Goal: Communication & Community: Answer question/provide support

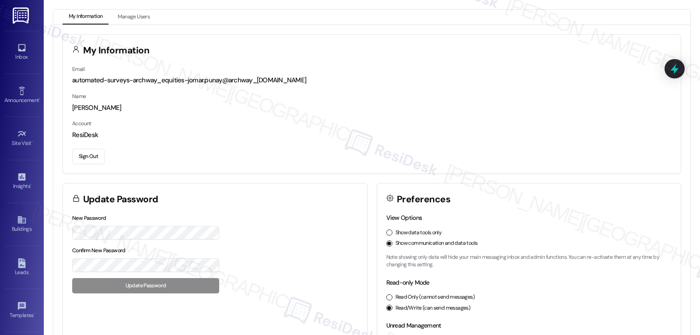
click at [15, 40] on div "Inbox Go to Inbox" at bounding box center [21, 52] width 35 height 43
click at [16, 54] on div "Inbox" at bounding box center [22, 56] width 44 height 9
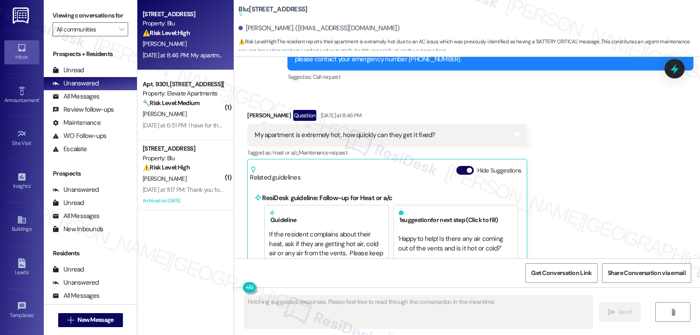
scroll to position [5043, 0]
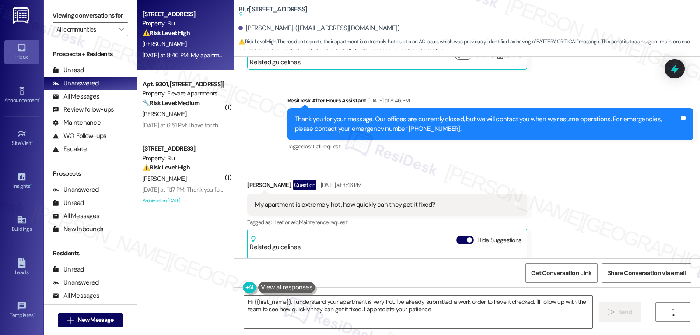
type textarea "Hi {{first_name}}, I understand your apartment is very hot. I've already submit…"
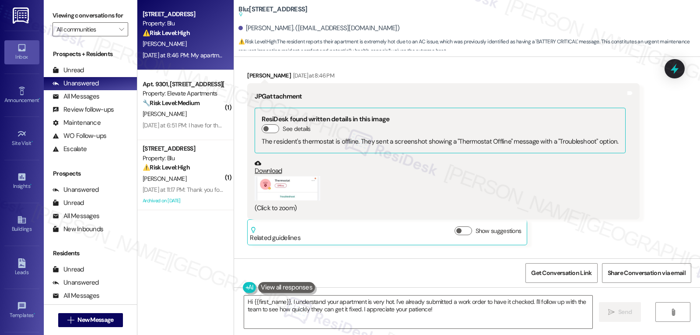
scroll to position [4868, 0]
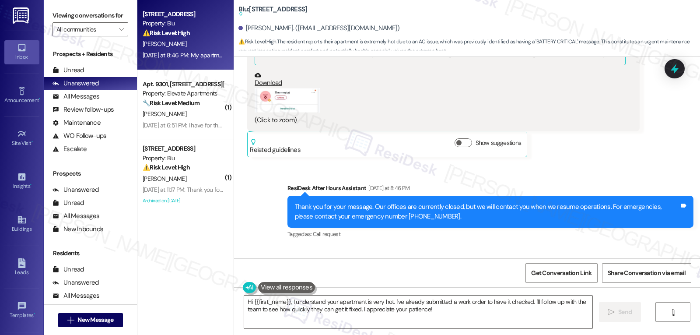
click at [294, 53] on div "Blu: Apt. 1~0924, [GEOGRAPHIC_DATA] Suggested actions and notes available for t…" at bounding box center [467, 28] width 466 height 57
click at [297, 88] on button "Zoom image" at bounding box center [288, 100] width 66 height 24
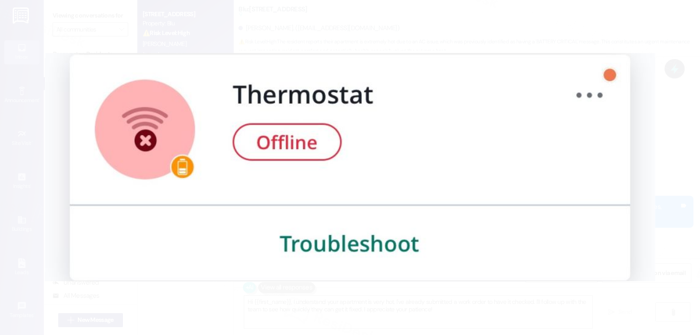
click at [651, 155] on button "Unzoom image" at bounding box center [350, 167] width 700 height 335
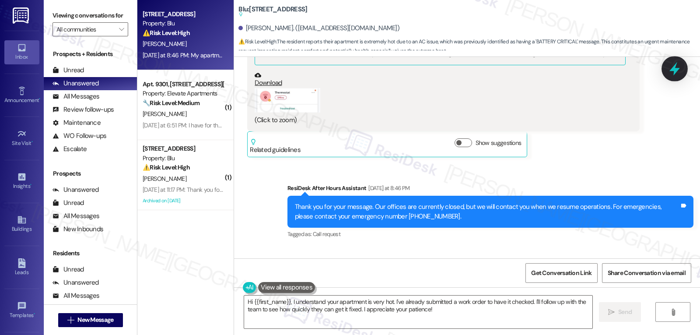
click at [680, 64] on icon at bounding box center [674, 68] width 15 height 15
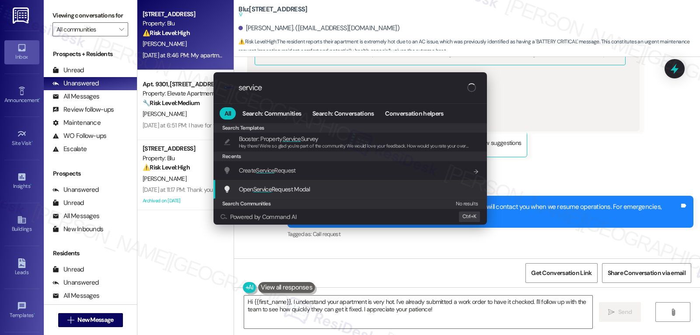
type input "service"
click at [275, 191] on span "Open Service Request Modal" at bounding box center [274, 189] width 71 height 8
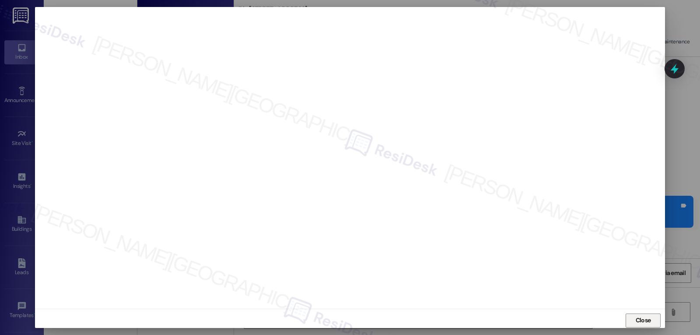
click at [642, 324] on span "Close" at bounding box center [643, 319] width 15 height 9
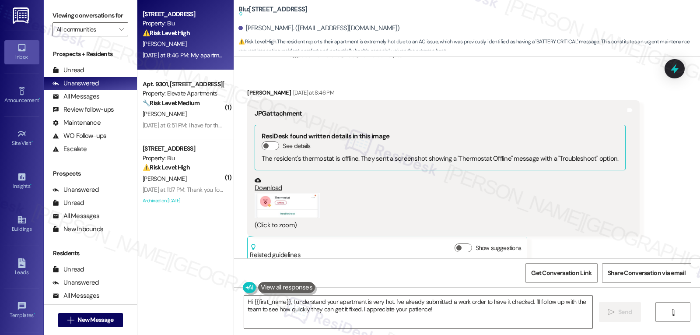
scroll to position [4605, 0]
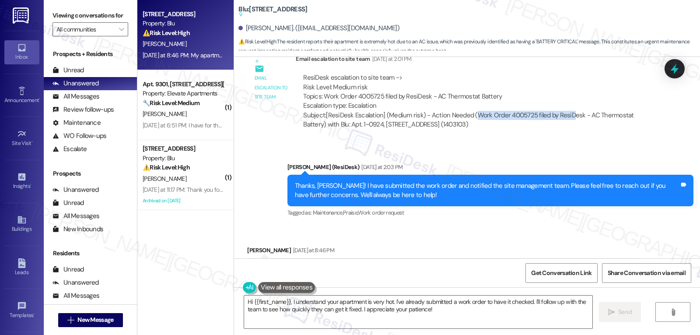
drag, startPoint x: 468, startPoint y: 87, endPoint x: 565, endPoint y: 88, distance: 96.7
click at [565, 111] on div "Subject: [ResiDesk Escalation] (Medium risk) - Action Needed (Work Order 400572…" at bounding box center [474, 120] width 343 height 19
click at [515, 111] on div "Subject: [ResiDesk Escalation] (Medium risk) - Action Needed (Work Order 400572…" at bounding box center [474, 120] width 343 height 19
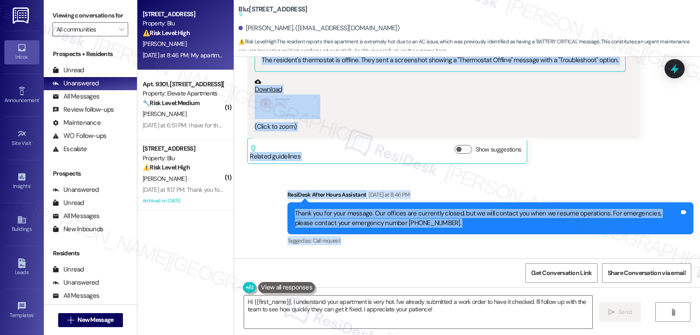
scroll to position [4955, 0]
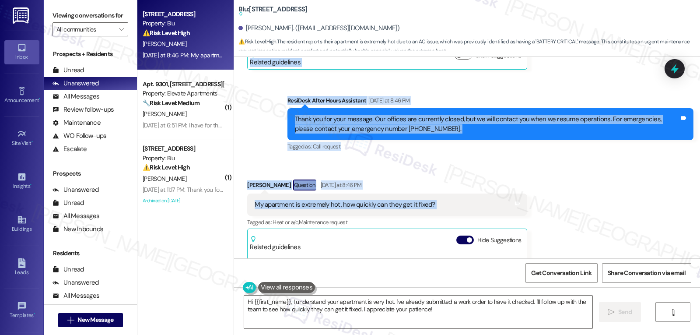
drag, startPoint x: 280, startPoint y: 140, endPoint x: 467, endPoint y: 171, distance: 189.8
click at [467, 171] on div "Lease started [DATE] 8:00 PM Survey, sent via SMS Residesk Automated Survey [DA…" at bounding box center [467, 157] width 466 height 201
copy div "[PERSON_NAME] (ResiDesk) [DATE] at 2:03 PM Thanks, [PERSON_NAME]! I have submit…"
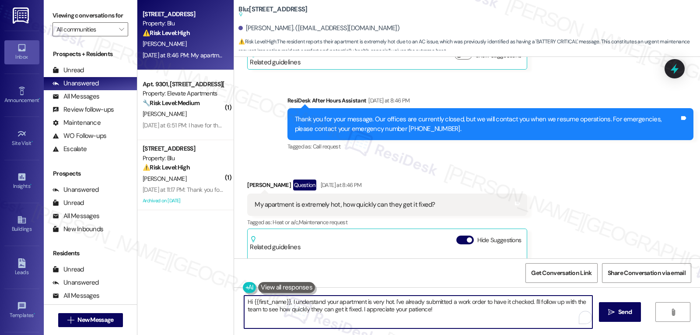
drag, startPoint x: 289, startPoint y: 302, endPoint x: 700, endPoint y: 355, distance: 413.8
click at [700, 334] on html "Inbox Go to Inbox Announcement • Send A Text Announcement Site Visit • Go to Si…" at bounding box center [350, 167] width 700 height 335
drag, startPoint x: 464, startPoint y: 322, endPoint x: 318, endPoint y: 310, distance: 147.0
click at [464, 322] on textarea "Hi {{first_name}}, I understand your apartment is very hot. I've already submit…" at bounding box center [418, 311] width 348 height 33
drag, startPoint x: 287, startPoint y: 302, endPoint x: 292, endPoint y: 302, distance: 4.8
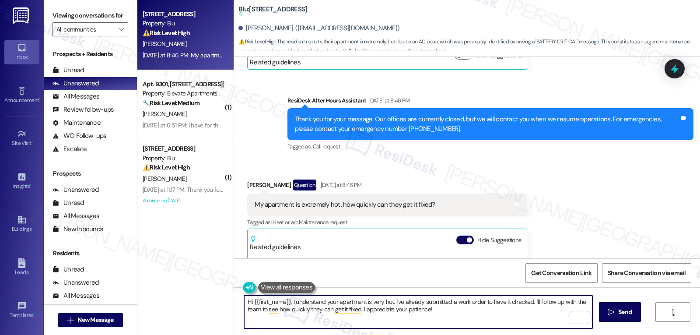
click at [292, 302] on textarea "Hi {{first_name}}, I understand your apartment is very hot. I've already submit…" at bounding box center [418, 311] width 348 height 33
click at [446, 311] on textarea "Hi {{first_name}}, I understand your apartment is very hot. I've already submit…" at bounding box center [418, 311] width 348 height 33
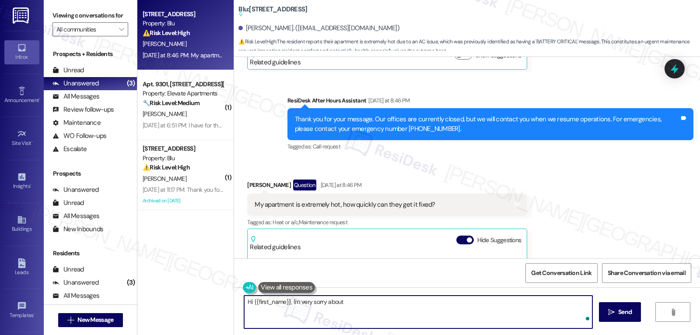
paste textarea "your apartment is uncomfortably hot and that your thermostat is offline"
click at [381, 302] on textarea "Hi {{first_name}}, I'm very sorry about your apartment is uncomfortably hot and…" at bounding box center [418, 311] width 348 height 33
click at [528, 304] on textarea "Hi {{first_name}}, I'm very sorry about your apartment being uncomfortably hot …" at bounding box center [418, 311] width 348 height 33
click at [534, 306] on textarea "Hi {{first_name}}, I'm very sorry about your apartment being uncomfortably hot …" at bounding box center [418, 311] width 348 height 33
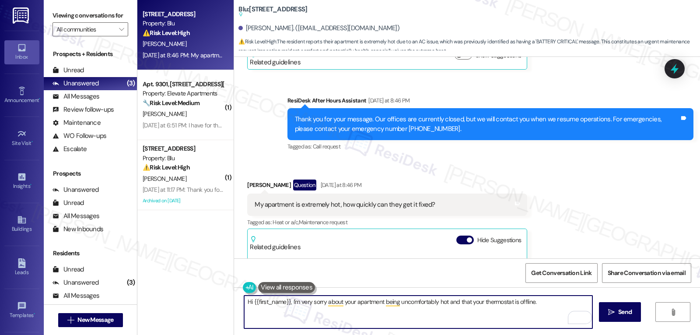
click at [542, 305] on textarea "Hi {{first_name}}, I'm very sorry about your apartment being uncomfortably hot …" at bounding box center [418, 311] width 348 height 33
paste textarea "I’ll follow up with the site team first thing so we can see how soon they can g…"
click at [251, 309] on textarea "Hi {{first_name}}, I'm very sorry about your apartment being uncomfortably hot …" at bounding box center [418, 311] width 348 height 33
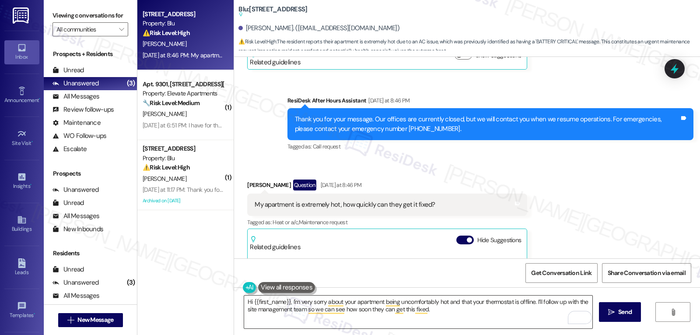
click at [481, 315] on textarea "Hi {{first_name}}, I'm very sorry about your apartment being uncomfortably hot …" at bounding box center [418, 311] width 348 height 33
paste textarea "I’ll keep you updated as soon as I hear back from maintenance."
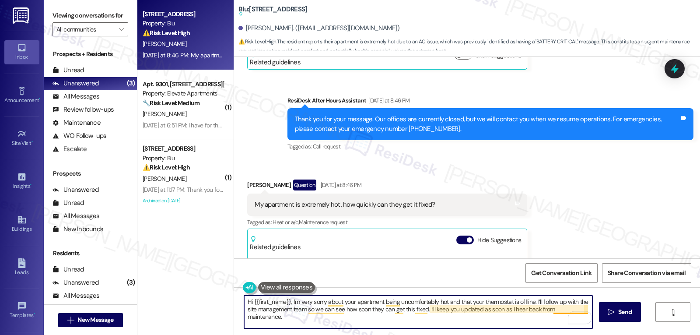
click at [566, 308] on textarea "Hi {{first_name}}, I'm very sorry about your apartment being uncomfortably hot …" at bounding box center [418, 311] width 348 height 33
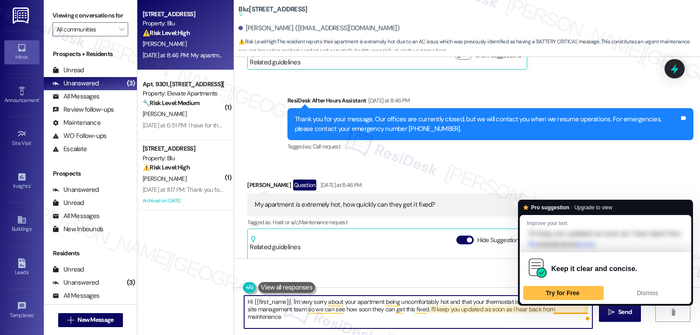
click at [566, 308] on textarea "Hi {{first_name}}, I'm very sorry about your apartment being uncomfortably hot …" at bounding box center [418, 311] width 348 height 33
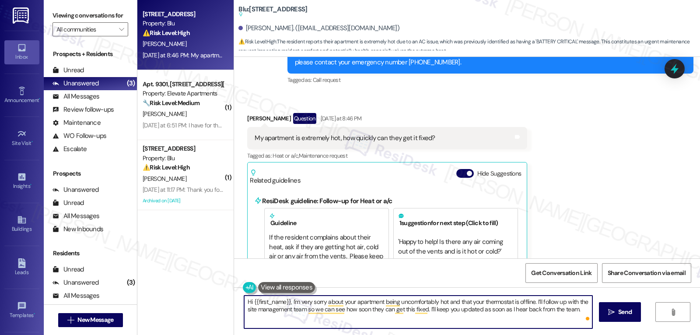
scroll to position [5043, 0]
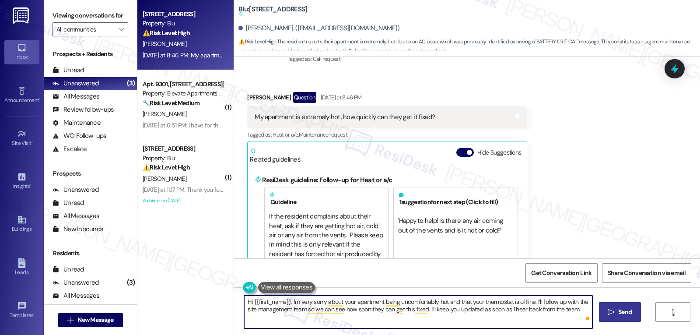
type textarea "Hi {{first_name}}, I'm very sorry about your apartment being uncomfortably hot …"
click at [626, 311] on span "Send" at bounding box center [625, 311] width 14 height 9
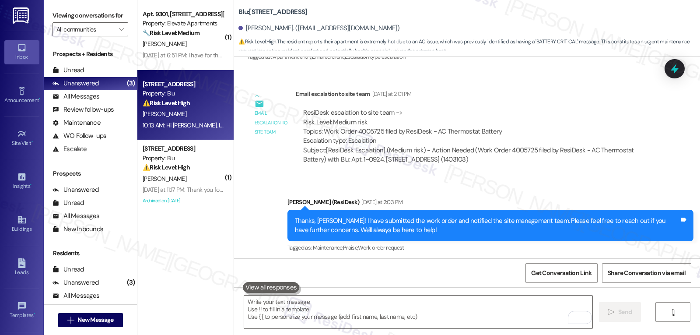
scroll to position [4537, 0]
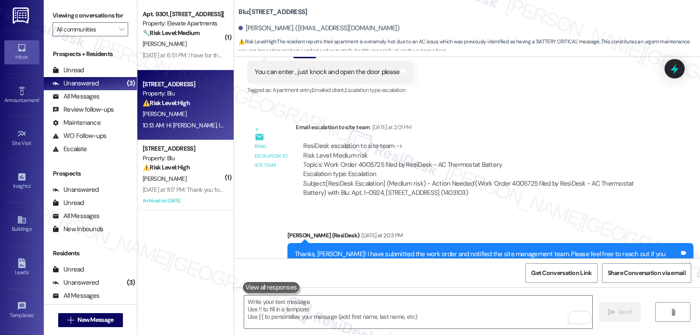
click at [510, 179] on div "Subject: [ResiDesk Escalation] (Medium risk) - Action Needed (Work Order 400572…" at bounding box center [474, 188] width 343 height 19
click at [511, 179] on div "Subject: [ResiDesk Escalation] (Medium risk) - Action Needed (Work Order 400572…" at bounding box center [474, 188] width 343 height 19
copy div "4005725"
click at [675, 73] on icon at bounding box center [674, 68] width 15 height 15
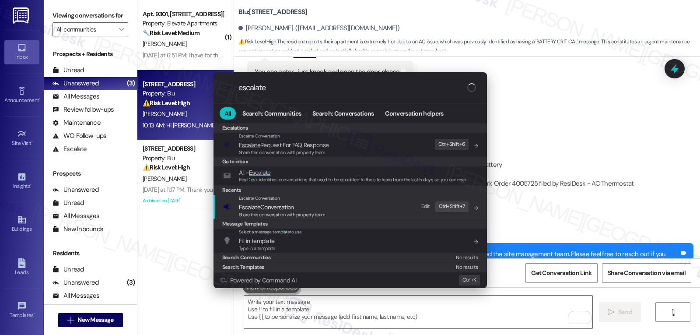
type input "escalate"
click at [281, 212] on span "Share this conversation with property team" at bounding box center [282, 214] width 87 height 6
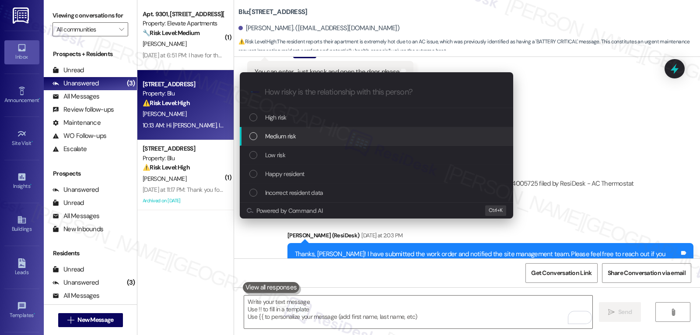
click at [304, 137] on div "Medium risk" at bounding box center [377, 136] width 256 height 10
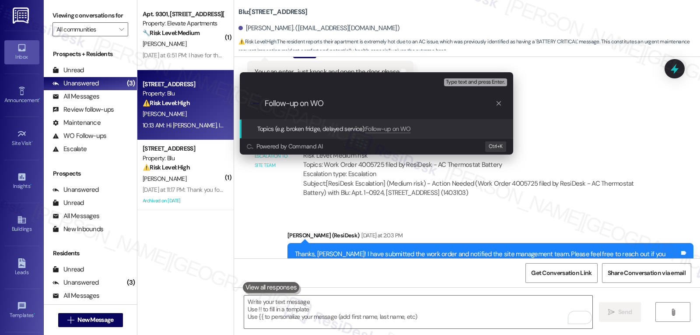
paste input "4005725"
type input "Follow-up on WO 4005725 - AC thermostat is offline"
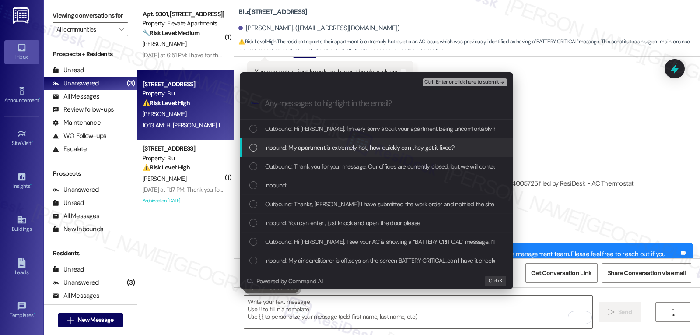
click at [252, 147] on div "List of options" at bounding box center [253, 147] width 8 height 8
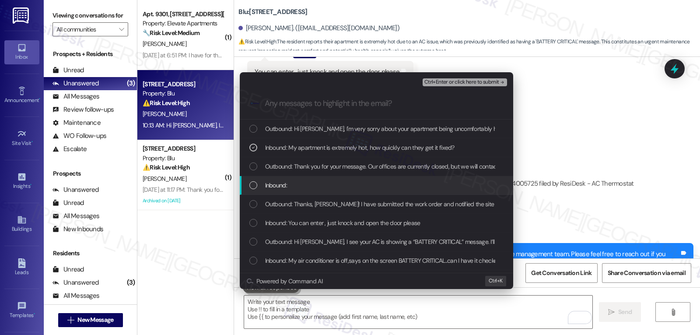
click at [262, 188] on div "Inbound:" at bounding box center [377, 185] width 256 height 10
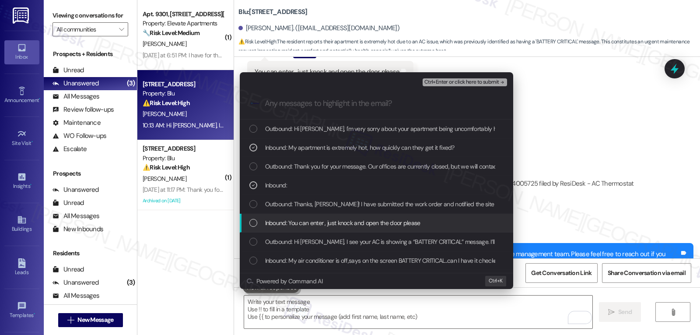
click at [259, 223] on div "Inbound: You can enter , just knock and open the door please" at bounding box center [377, 223] width 256 height 10
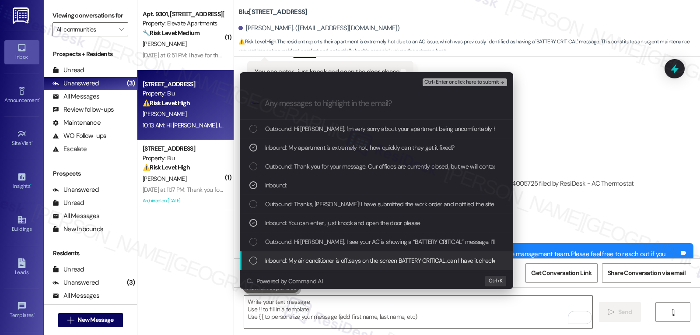
click at [259, 255] on div "Inbound: My air conditioner is off,says on the screen BATTERY CRITICAL..can I h…" at bounding box center [377, 260] width 256 height 10
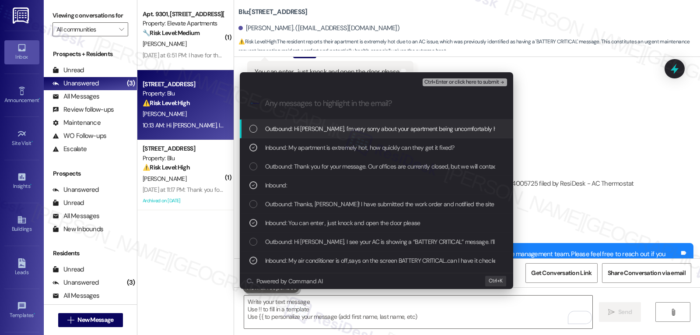
click at [463, 79] on span "Ctrl+Enter or click here to submit" at bounding box center [461, 82] width 75 height 6
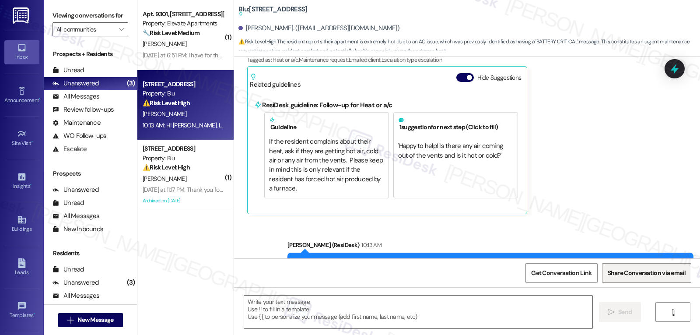
scroll to position [5042, 0]
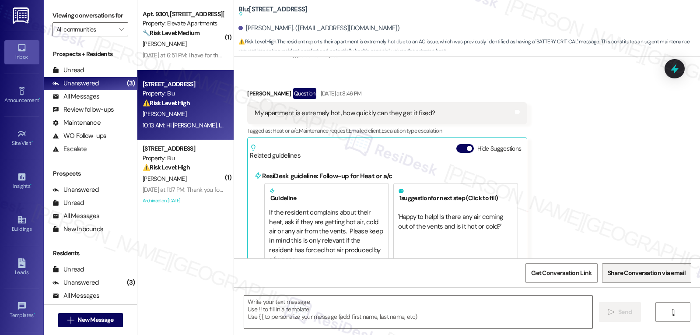
type textarea "Fetching suggested responses. Please feel free to read through the conversation…"
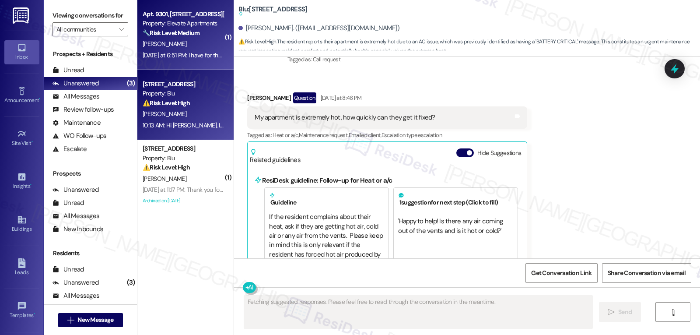
click at [181, 31] on strong "🔧 Risk Level: Medium" at bounding box center [171, 33] width 57 height 8
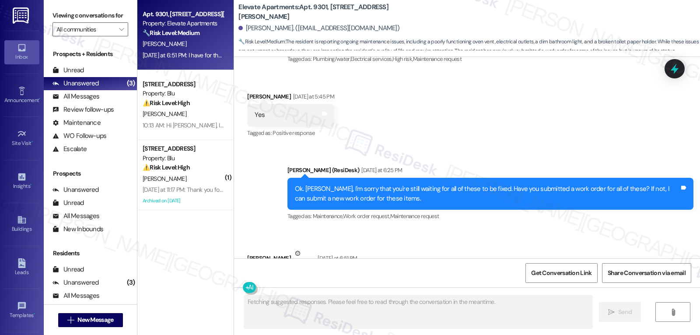
scroll to position [2618, 0]
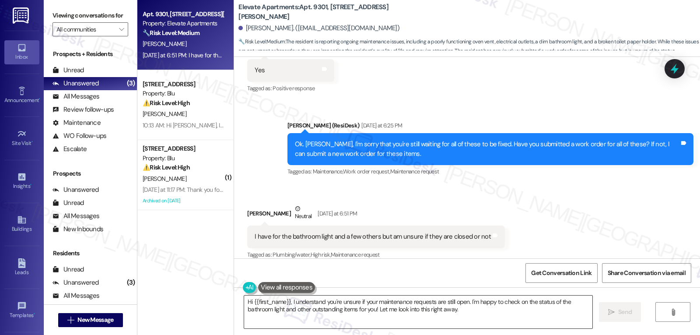
click at [469, 303] on textarea "Hi {{first_name}}, I understand you're unsure if your maintenance requests are …" at bounding box center [418, 311] width 348 height 33
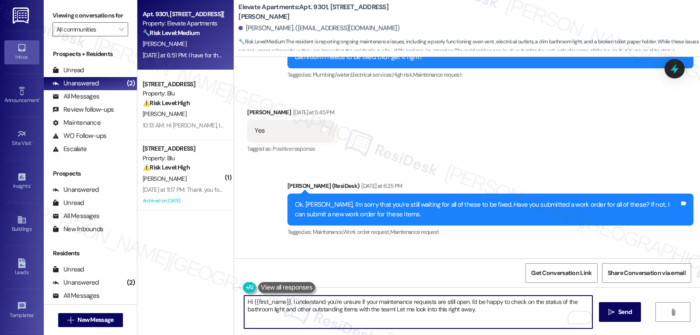
scroll to position [2619, 0]
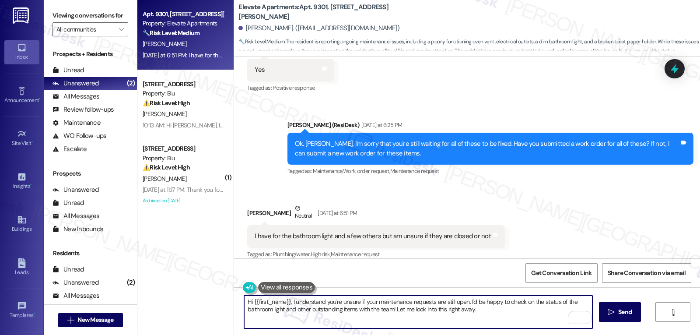
click at [384, 305] on textarea "Hi {{first_name}}, I understand you're unsure if your maintenance requests are …" at bounding box center [418, 311] width 348 height 33
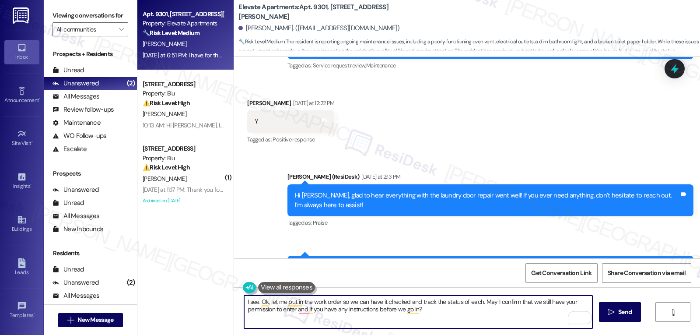
scroll to position [1919, 0]
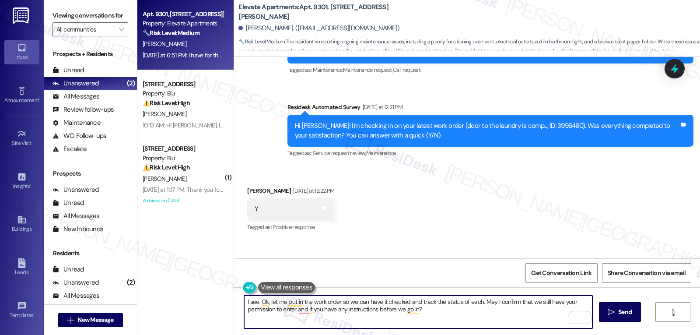
click at [465, 323] on textarea "I see. Ok, let me put in the work order so we can have it checked and track the…" at bounding box center [418, 311] width 348 height 33
click at [377, 300] on textarea "I see. Ok, let me put in the work order so we can have it checked and track the…" at bounding box center [418, 311] width 348 height 33
click at [377, 301] on textarea "I see. Ok, let me put in the work order so we can have it checked and track the…" at bounding box center [418, 311] width 348 height 33
click at [471, 320] on textarea "I see. Ok, let me put in the work order so we can have them checked and track t…" at bounding box center [418, 311] width 348 height 33
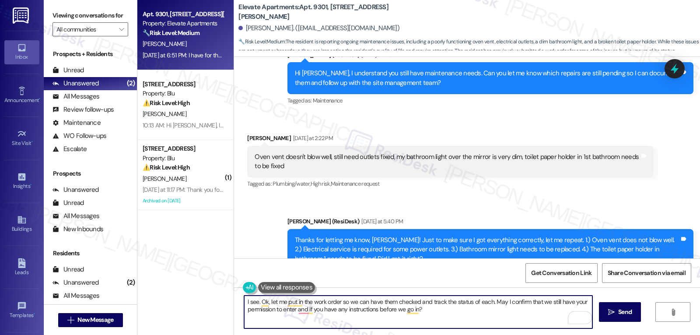
scroll to position [2619, 0]
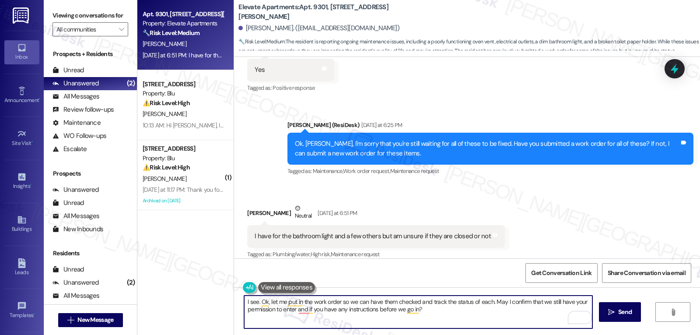
click at [263, 301] on textarea "I see. Ok, let me put in the work order so we can have them checked and track t…" at bounding box center [418, 311] width 348 height 33
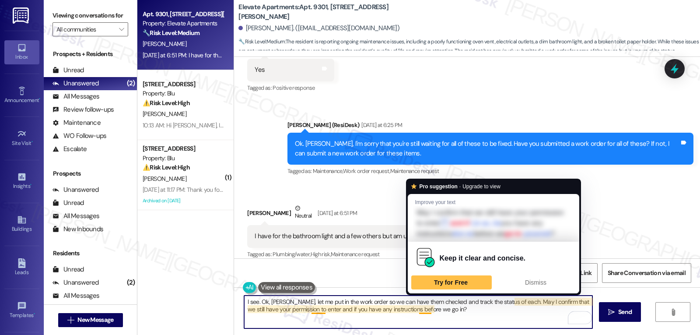
click at [457, 315] on textarea "I see. Ok, [PERSON_NAME], let me put in the work order so we can have them chec…" at bounding box center [418, 311] width 348 height 33
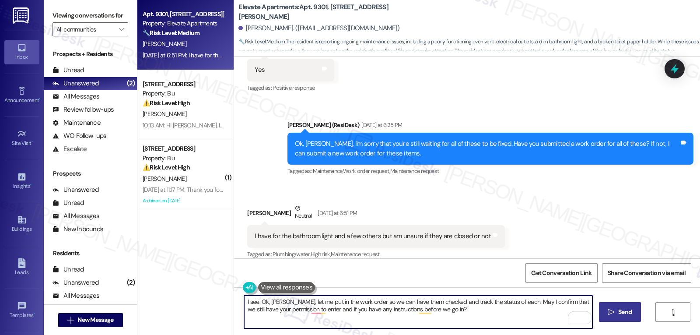
type textarea "I see. Ok, [PERSON_NAME], let me put in the work order so we can have them chec…"
click at [604, 307] on button " Send" at bounding box center [620, 312] width 42 height 20
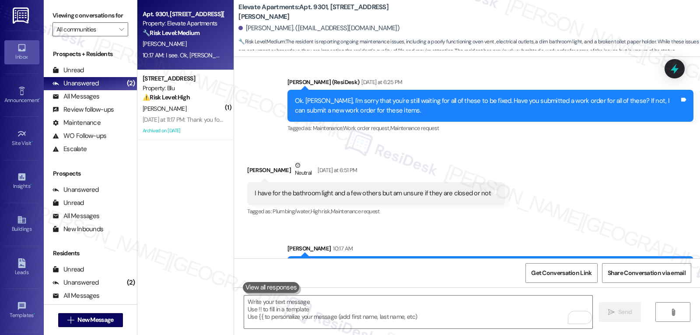
scroll to position [2689, 0]
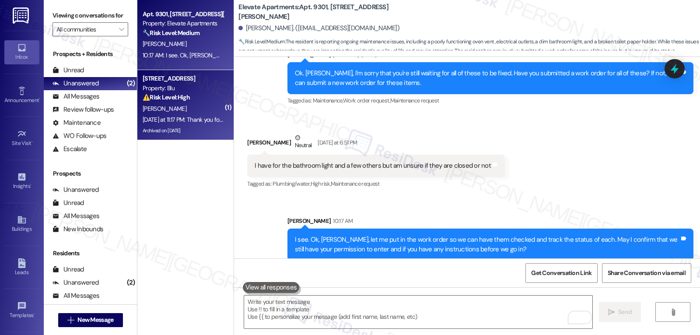
click at [179, 123] on div "[DATE] at 11:17 PM: Thank you for your message. Our offices are currently close…" at bounding box center [410, 119] width 534 height 8
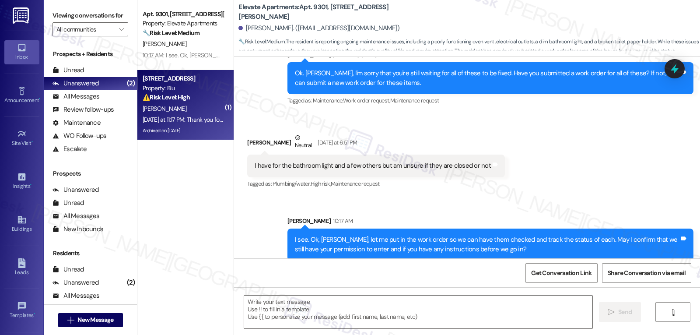
type textarea "Fetching suggested responses. Please feel free to read through the conversation…"
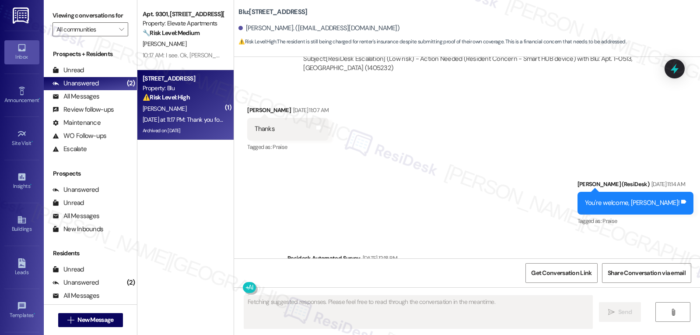
scroll to position [10791, 0]
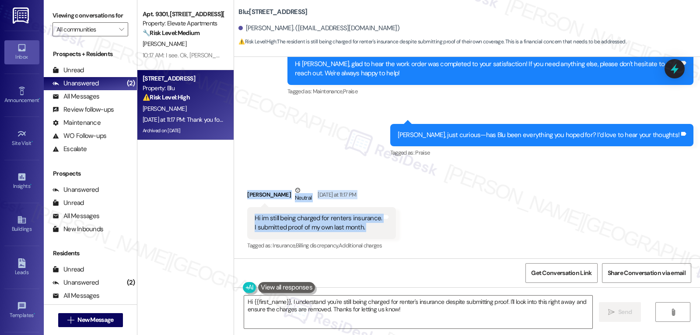
drag, startPoint x: 235, startPoint y: 192, endPoint x: 409, endPoint y: 227, distance: 177.9
click at [409, 227] on div "Received via SMS [PERSON_NAME] Neutral [DATE] at 11:17 PM Hi im still being cha…" at bounding box center [467, 212] width 466 height 92
copy div "[PERSON_NAME] Neutral [DATE] at 11:17 PM Hi im still being charged for renters …"
click at [384, 315] on textarea "Hi {{first_name}}, I understand you're still being charged for renter's insuran…" at bounding box center [418, 311] width 348 height 33
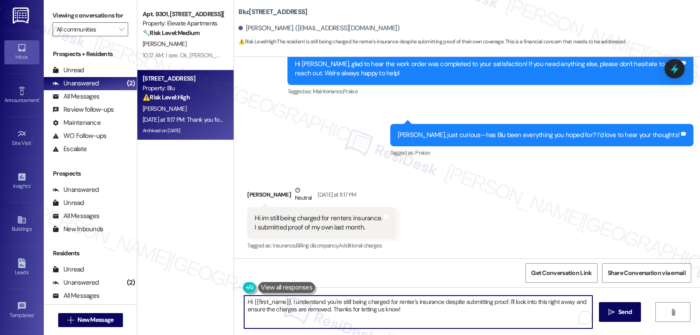
paste textarea "[PERSON_NAME]! Thanks for reaching out. I’m sorry for the confusion."
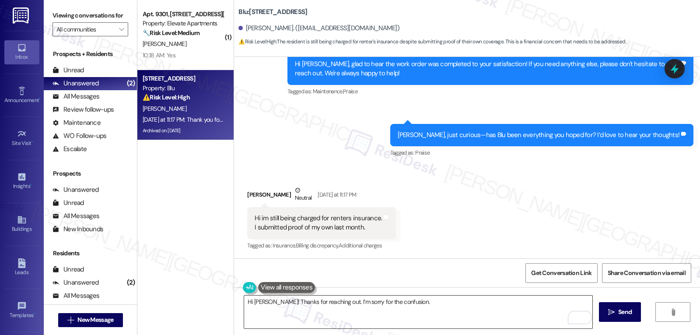
click at [416, 305] on textarea "Hi [PERSON_NAME]! Thanks for reaching out. I’m sorry for the confusion." at bounding box center [418, 311] width 348 height 33
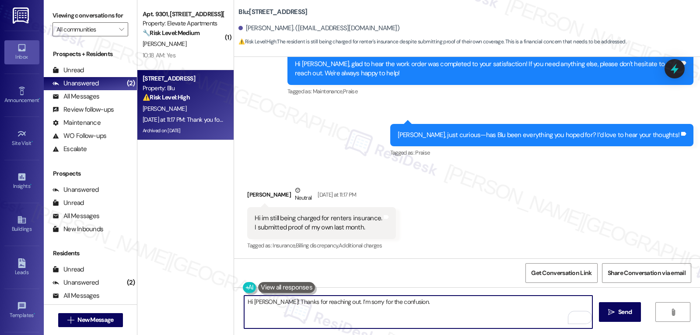
paste textarea "Can you confirm if you received any follow-up or confirmation from the site tea…"
type textarea "Hi [PERSON_NAME]! Thanks for reaching out. I’m sorry for the confusion. Can you…"
click at [626, 313] on span "Send" at bounding box center [625, 311] width 14 height 9
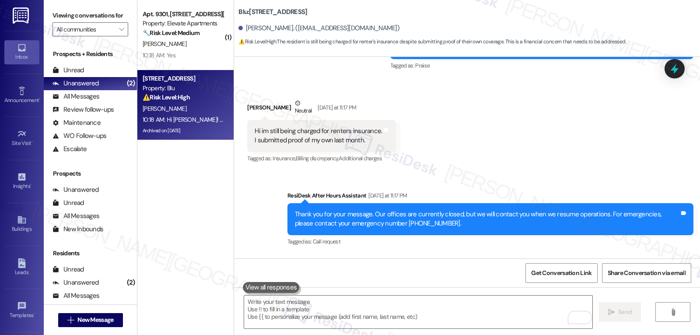
scroll to position [10945, 0]
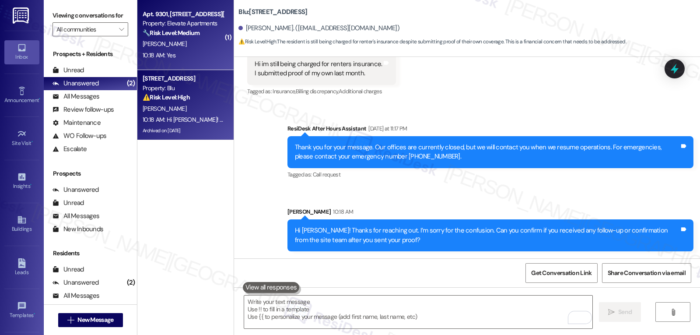
click at [196, 44] on div "[PERSON_NAME]" at bounding box center [183, 43] width 83 height 11
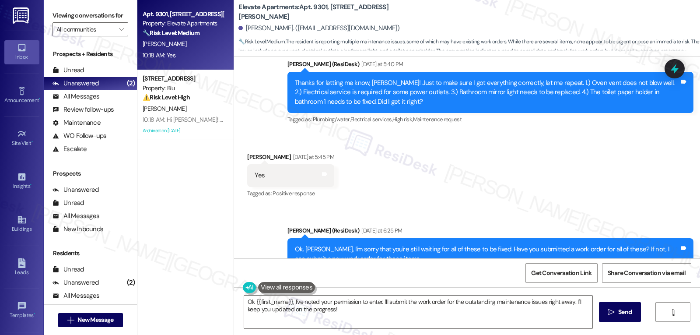
scroll to position [2426, 0]
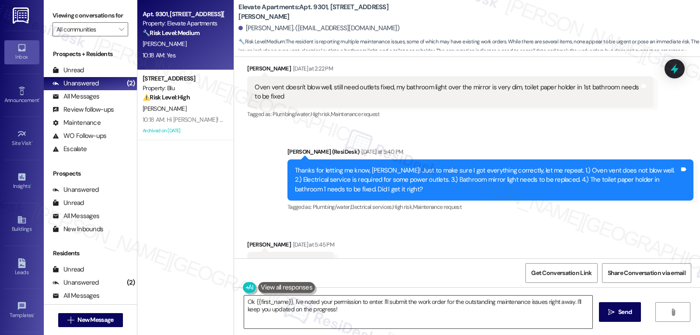
click at [402, 325] on textarea "Ok {{first_name}}, I've noted your permission to enter. I'll submit the work or…" at bounding box center [418, 311] width 348 height 33
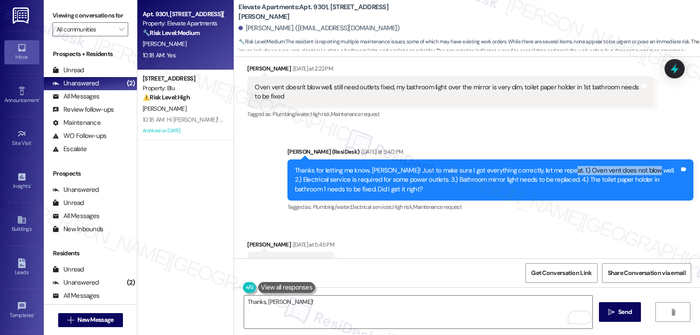
drag, startPoint x: 548, startPoint y: 159, endPoint x: 633, endPoint y: 160, distance: 84.9
click at [633, 166] on div "Thanks for letting me know, [PERSON_NAME]! Just to make sure I got everything c…" at bounding box center [487, 180] width 385 height 28
copy div "Oven vent does not blow well."
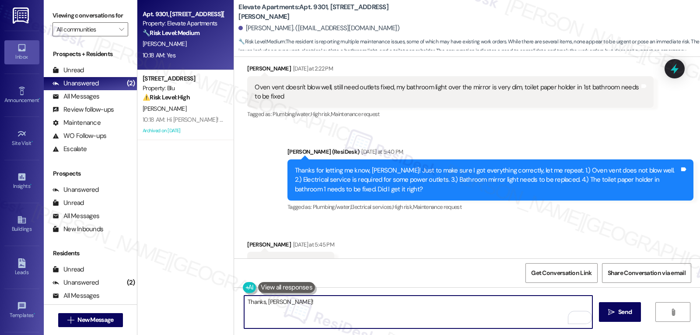
click at [404, 321] on textarea "Thanks, [PERSON_NAME]!" at bounding box center [418, 311] width 348 height 33
click at [531, 312] on textarea "Thanks, [PERSON_NAME]! By the way, about the electrical outlets, how many need …" at bounding box center [418, 311] width 348 height 33
click at [539, 305] on textarea "Thanks, [PERSON_NAME]! By the way, about the electrical outlets, how many need …" at bounding box center [418, 311] width 348 height 33
click at [549, 305] on textarea "Thanks, [PERSON_NAME]! By the way, about the electrical outlets, how many need …" at bounding box center [418, 311] width 348 height 33
paste textarea "Is it pulling any steam or smoke out at all, or does it feel like there’s littl…"
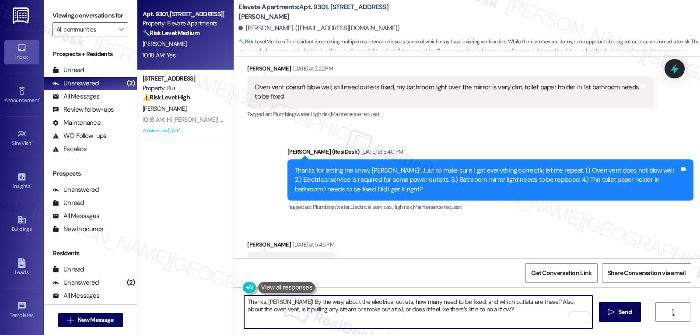
click at [511, 317] on textarea "Thanks, [PERSON_NAME]! By the way, about the electrical outlets, how many need …" at bounding box center [418, 311] width 348 height 33
type textarea "Thanks, [PERSON_NAME]! By the way, about the electrical outlets, how many need …"
click at [622, 318] on button " Send" at bounding box center [620, 312] width 42 height 20
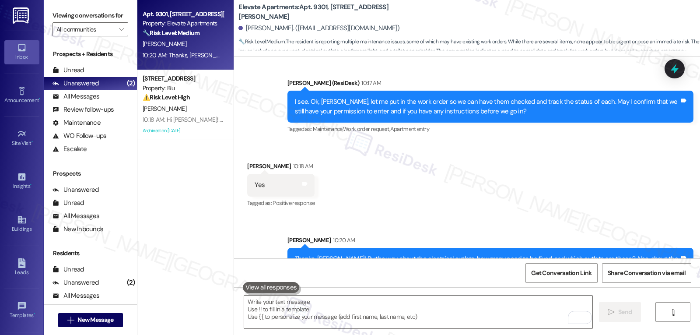
scroll to position [2846, 0]
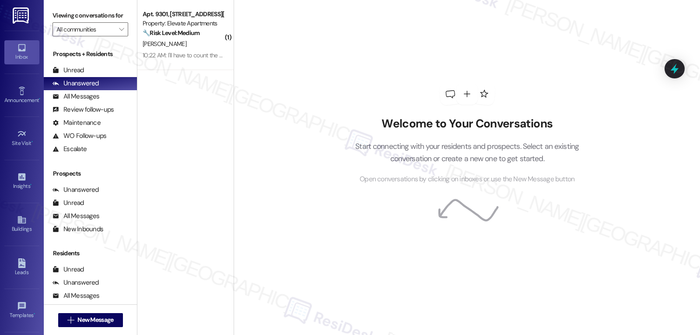
click at [170, 53] on div "10:22 AM: I'll have to count the outlets. The vent is little to no airflow 10:2…" at bounding box center [226, 55] width 167 height 8
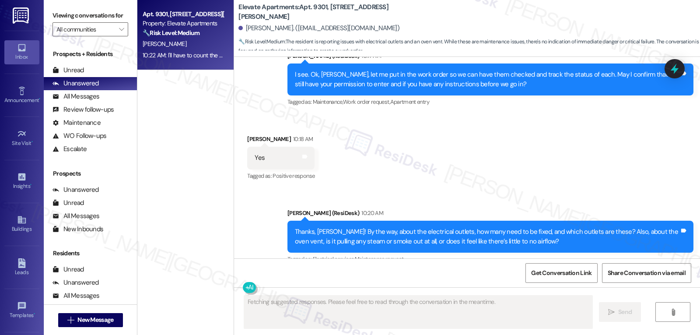
scroll to position [2934, 0]
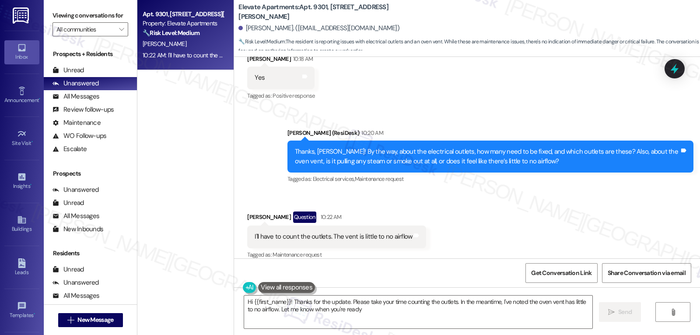
type textarea "Hi {{first_name}}! Thanks for the update. Please take your time counting the ou…"
click at [332, 232] on div "I'll have to count the outlets. The vent is little to no airflow" at bounding box center [333, 236] width 157 height 9
click at [356, 315] on textarea "Hi {{first_name}}! Thanks for the update. Please take your time counting the ou…" at bounding box center [418, 311] width 348 height 33
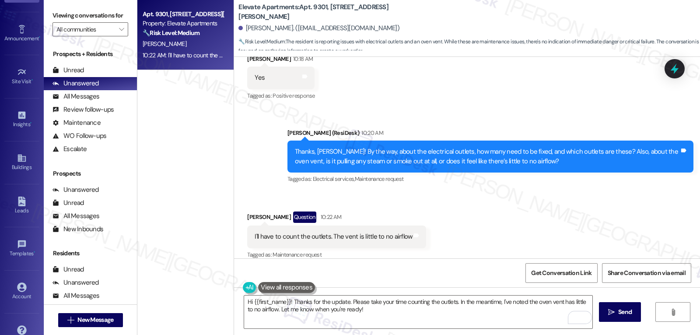
scroll to position [83, 0]
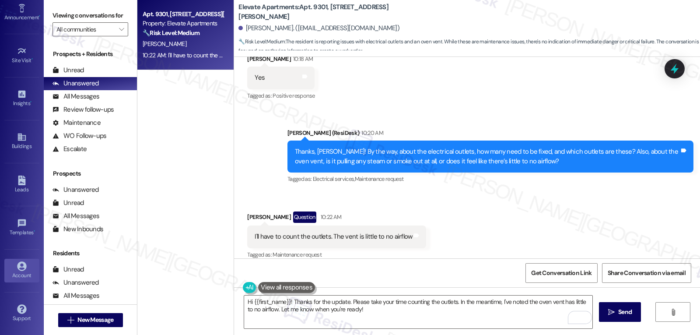
click at [25, 280] on link "Account" at bounding box center [21, 271] width 35 height 24
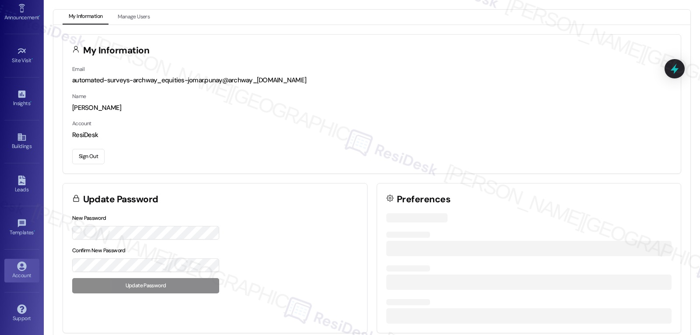
click at [93, 158] on button "Sign Out" at bounding box center [88, 156] width 32 height 15
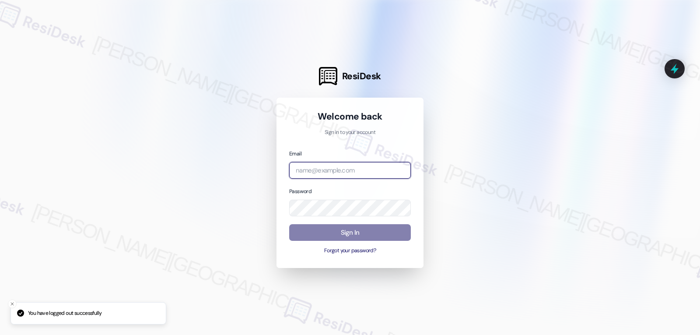
click at [360, 171] on input "email" at bounding box center [350, 170] width 122 height 17
paste input "automated-surveys-gsa-jomar.punay@gsa.com"
type input "automated-surveys-gsa-jomar.punay@gsa.com"
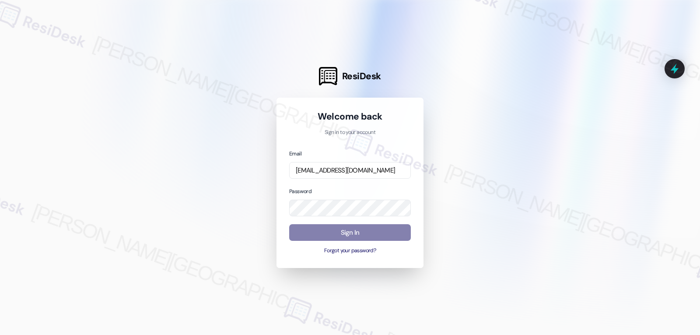
scroll to position [0, 0]
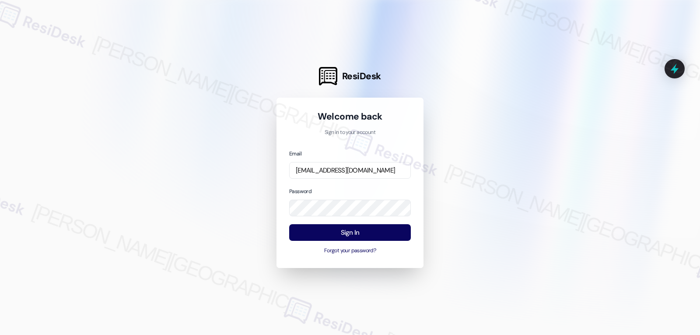
click at [355, 182] on div "Email automated-surveys-gsa-jomar.punay@gsa.com Password Sign In Forgot your pa…" at bounding box center [350, 202] width 122 height 106
click at [357, 235] on button "Sign In" at bounding box center [350, 232] width 122 height 17
